Goal: Find specific page/section: Find specific page/section

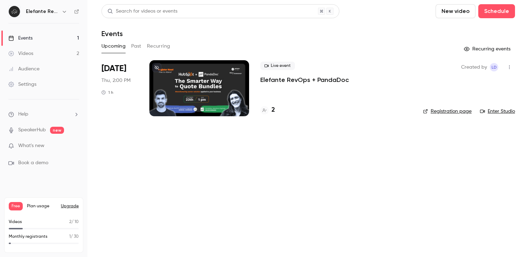
click at [190, 79] on div at bounding box center [200, 88] width 100 height 56
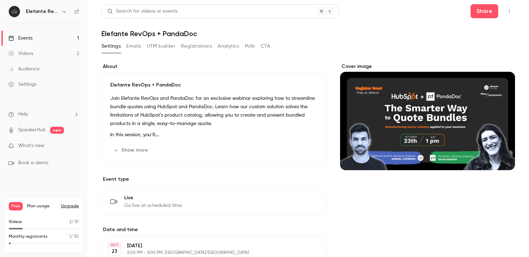
click at [156, 46] on button "UTM builder" at bounding box center [161, 46] width 28 height 11
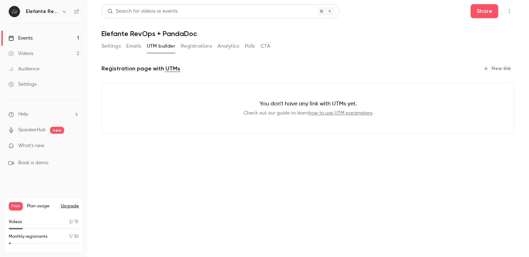
click at [195, 46] on button "Registrations" at bounding box center [196, 46] width 31 height 11
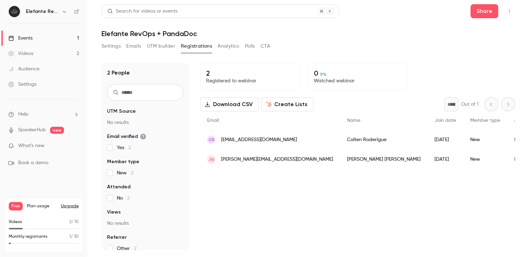
click at [222, 46] on button "Analytics" at bounding box center [229, 46] width 22 height 11
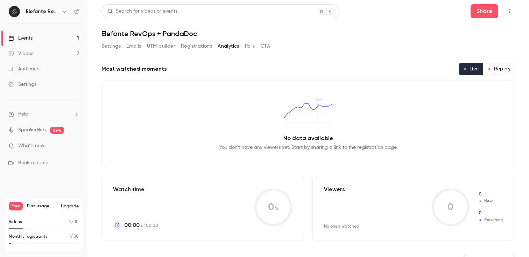
click at [194, 46] on button "Registrations" at bounding box center [196, 46] width 31 height 11
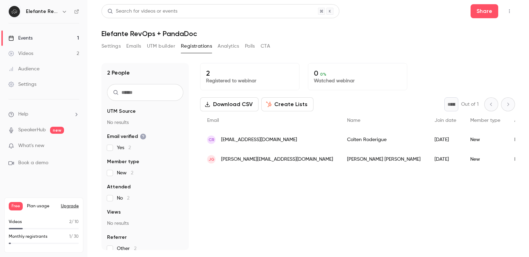
click at [112, 50] on button "Settings" at bounding box center [111, 46] width 19 height 11
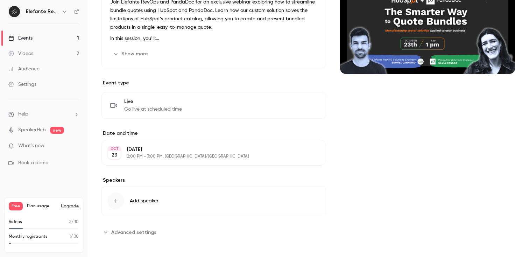
scroll to position [98, 0]
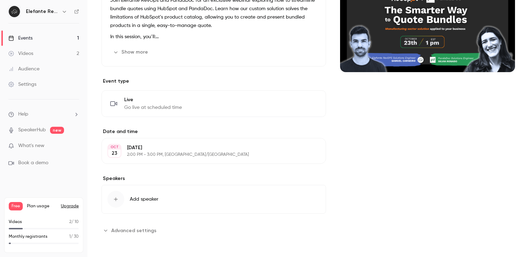
click at [127, 234] on button "Advanced settings" at bounding box center [131, 230] width 59 height 11
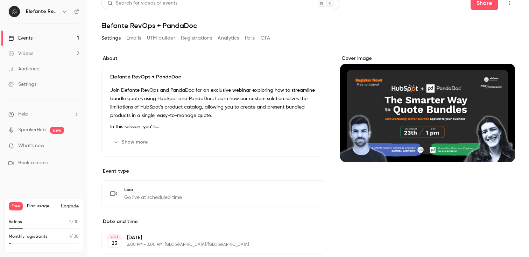
scroll to position [0, 0]
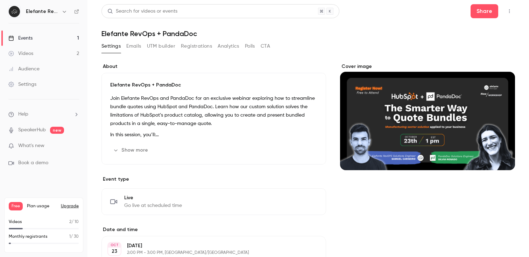
click at [511, 11] on icon "button" at bounding box center [510, 11] width 6 height 5
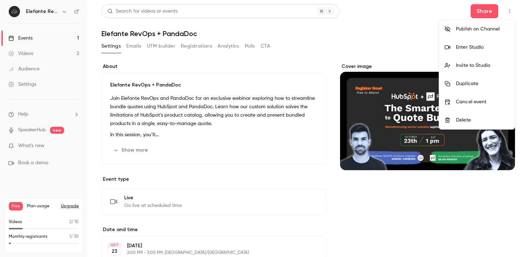
click at [333, 46] on div at bounding box center [264, 128] width 529 height 257
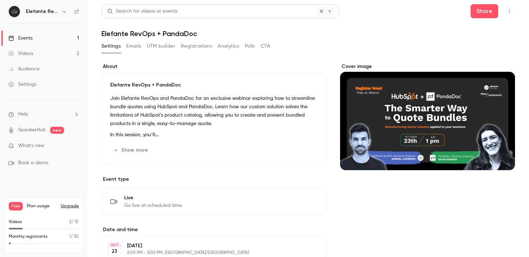
click at [132, 49] on button "Emails" at bounding box center [133, 46] width 15 height 11
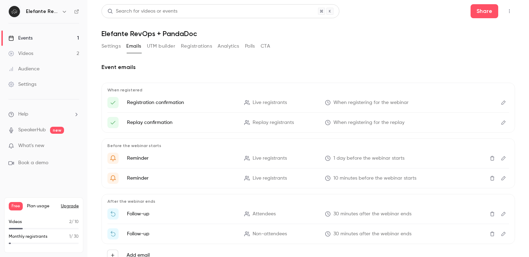
click at [507, 14] on button "button" at bounding box center [509, 11] width 11 height 11
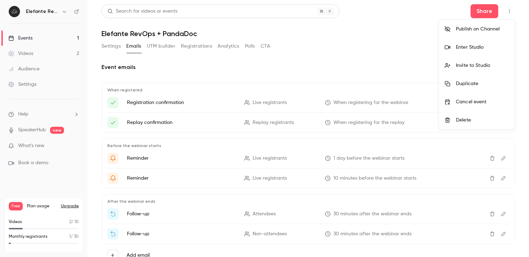
click at [346, 41] on div at bounding box center [264, 128] width 529 height 257
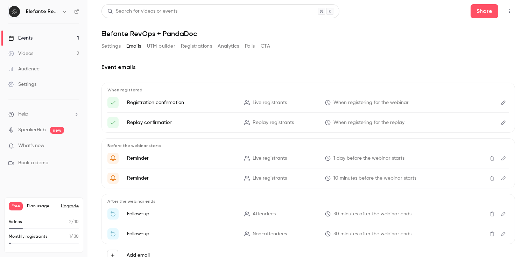
click at [505, 159] on icon "Edit" at bounding box center [504, 158] width 6 height 5
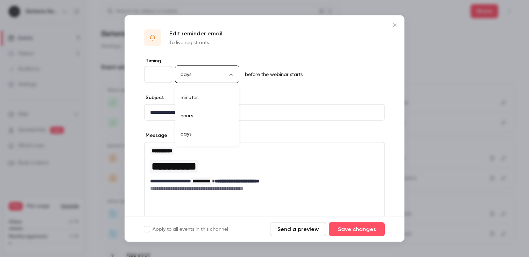
click at [211, 72] on body "**********" at bounding box center [264, 128] width 529 height 257
click at [237, 43] on div at bounding box center [264, 128] width 529 height 257
click at [400, 25] on button "Close" at bounding box center [395, 25] width 14 height 14
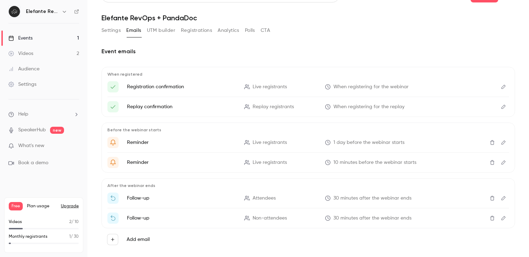
scroll to position [16, 0]
click at [264, 57] on div "Event emails When registered Registration confirmation Live registrants When re…" at bounding box center [309, 148] width 414 height 203
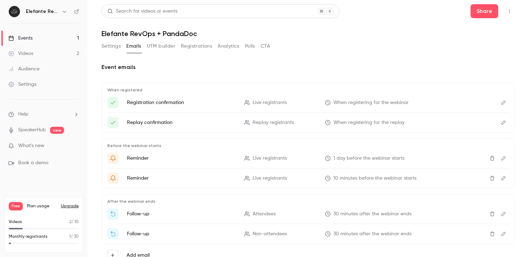
click at [113, 47] on button "Settings" at bounding box center [111, 46] width 19 height 11
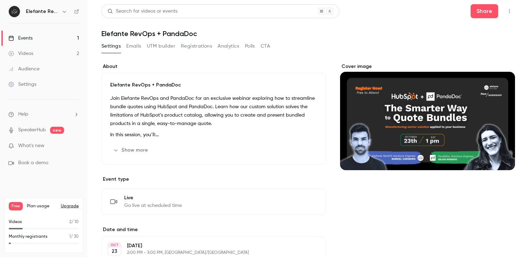
click at [15, 13] on img at bounding box center [14, 11] width 11 height 11
click at [40, 40] on link "Events 1" at bounding box center [44, 37] width 88 height 15
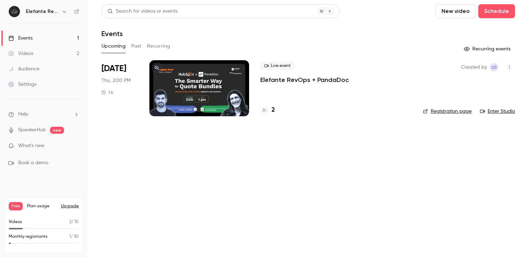
click at [215, 76] on div at bounding box center [200, 88] width 100 height 56
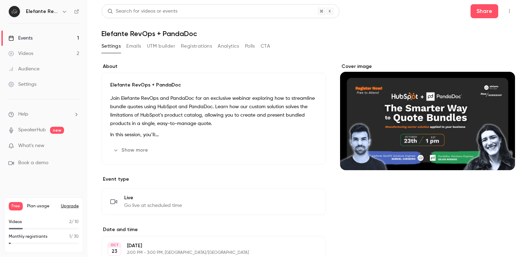
click at [129, 50] on button "Emails" at bounding box center [133, 46] width 15 height 11
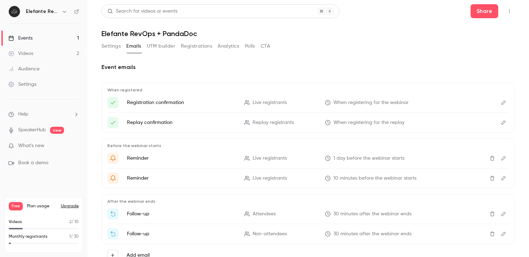
click at [55, 33] on link "Events 1" at bounding box center [44, 37] width 88 height 15
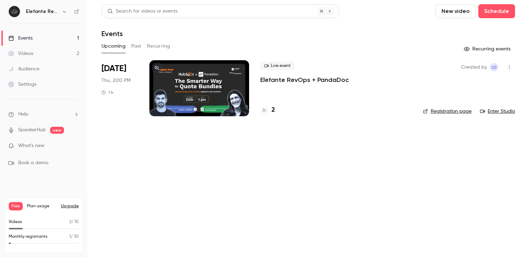
click at [42, 14] on h6 "Elefante RevOps" at bounding box center [42, 11] width 33 height 7
click at [42, 56] on link "Videos 2" at bounding box center [44, 53] width 88 height 15
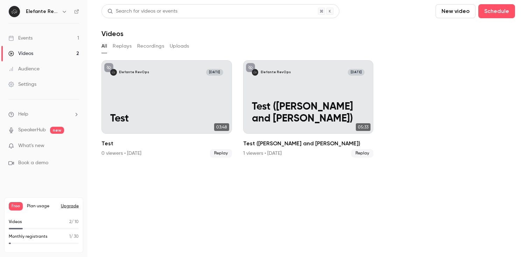
click at [44, 42] on link "Events 1" at bounding box center [44, 37] width 88 height 15
